Goal: Use online tool/utility

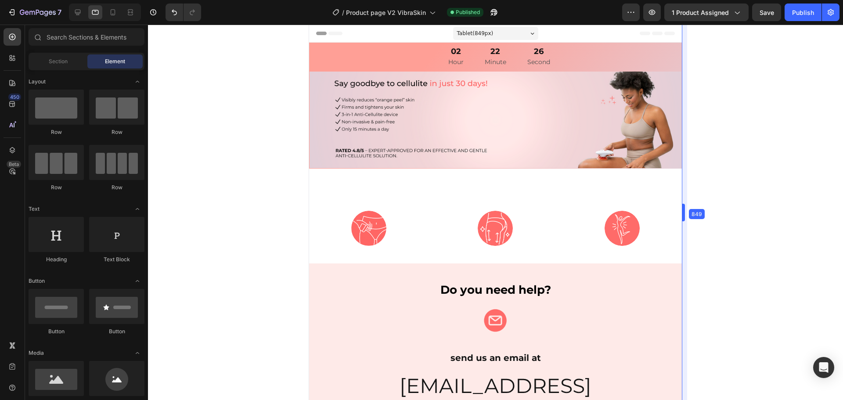
drag, startPoint x: 575, startPoint y: 87, endPoint x: 795, endPoint y: 108, distance: 220.0
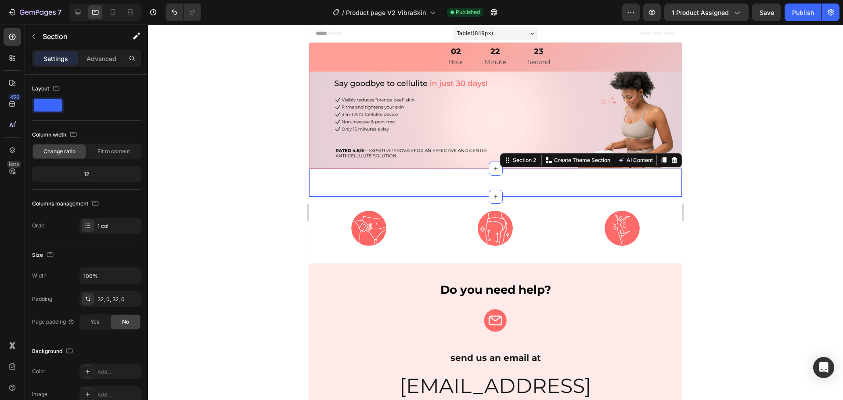
click at [540, 181] on div "Image Get -60% Discount Button Image [MEDICAL_DATA] Reduction Micro-vibrations …" at bounding box center [495, 183] width 373 height 28
click at [97, 57] on p "Advanced" at bounding box center [101, 58] width 30 height 9
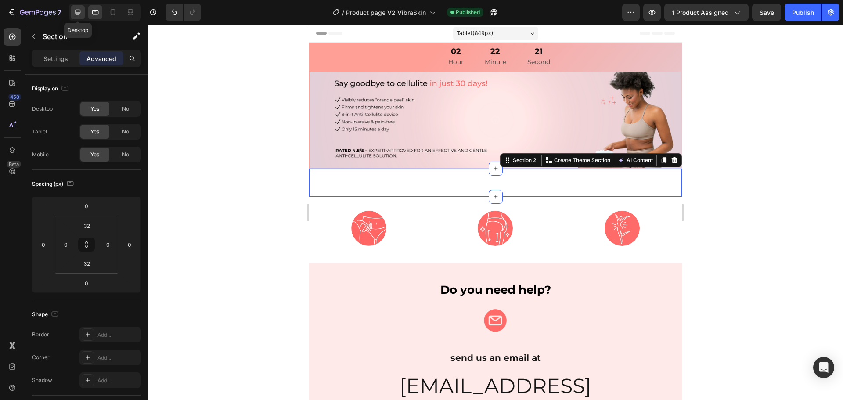
click at [74, 12] on icon at bounding box center [77, 12] width 9 height 9
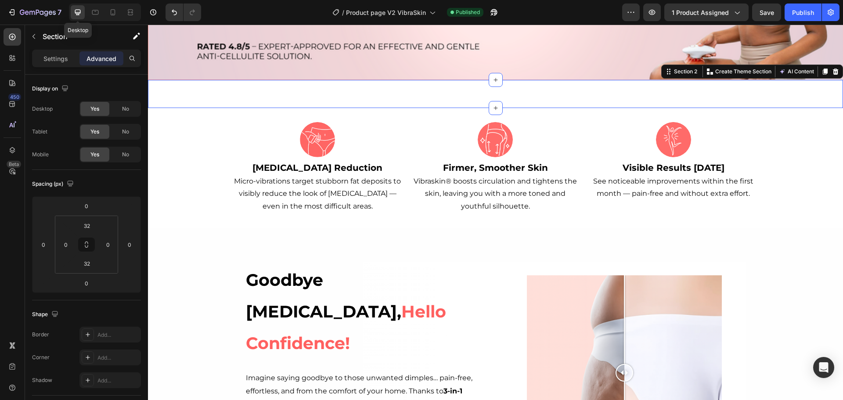
scroll to position [195, 0]
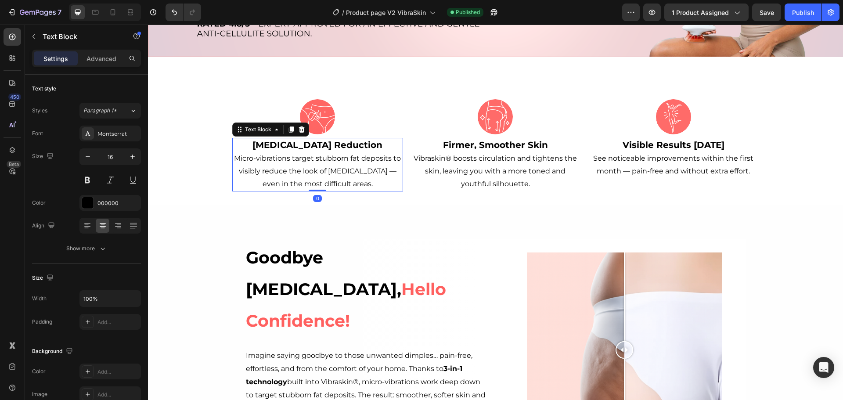
click at [392, 169] on p "[MEDICAL_DATA] Reduction Micro-vibrations target stubborn fat deposits to visib…" at bounding box center [317, 164] width 169 height 51
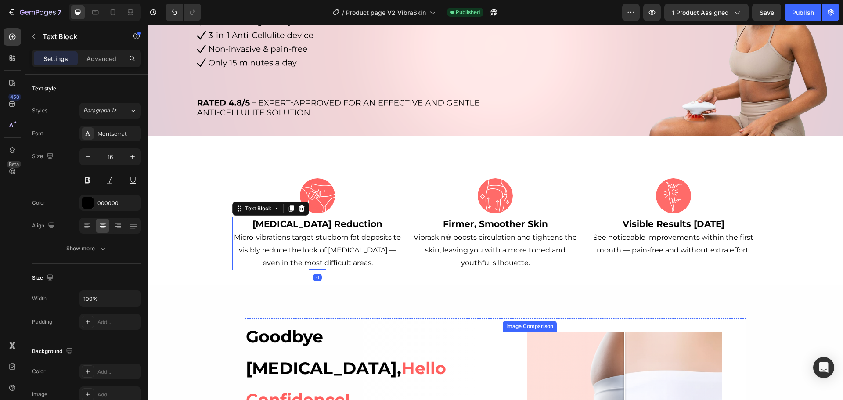
scroll to position [108, 0]
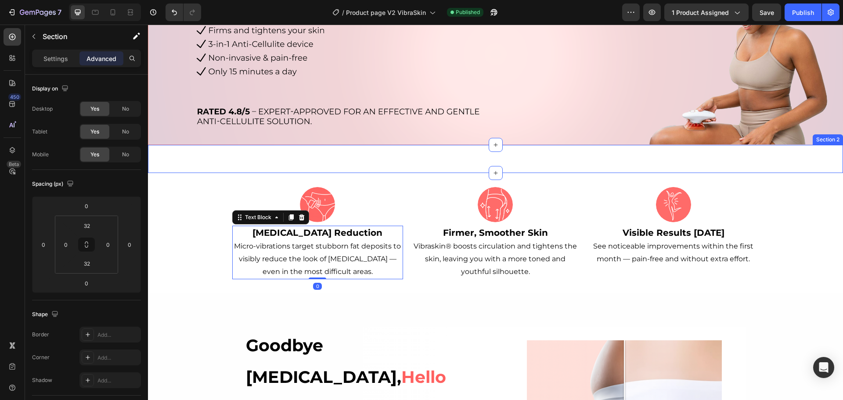
click at [375, 165] on div "Image Get -60% Discount Button Image [MEDICAL_DATA] Reduction Micro-vibrations …" at bounding box center [495, 159] width 695 height 28
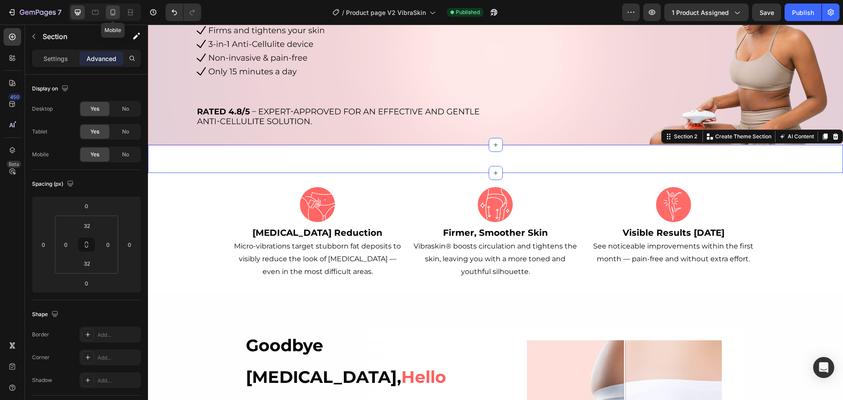
click at [116, 13] on icon at bounding box center [112, 12] width 9 height 9
type input "0"
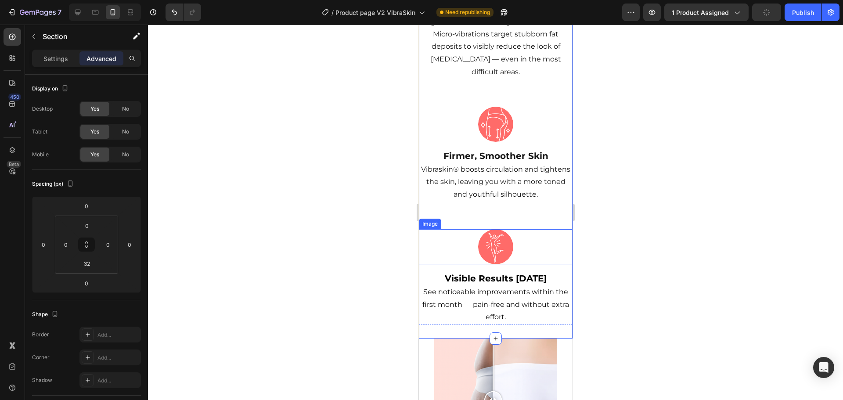
scroll to position [418, 0]
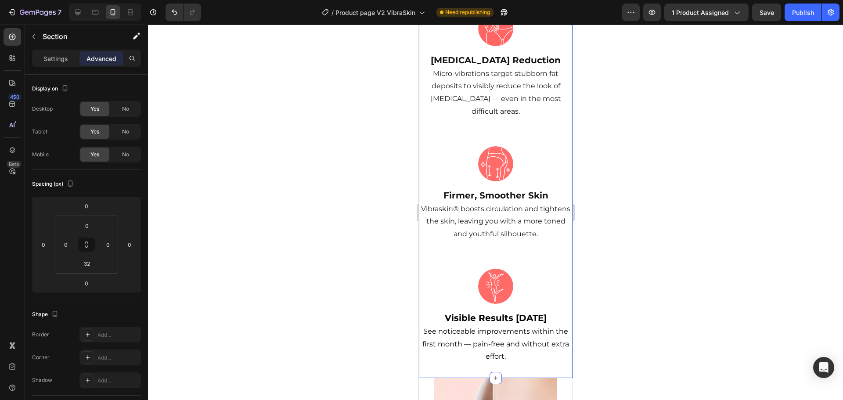
click at [702, 212] on div at bounding box center [495, 212] width 695 height 375
